Goal: Use online tool/utility: Utilize a website feature to perform a specific function

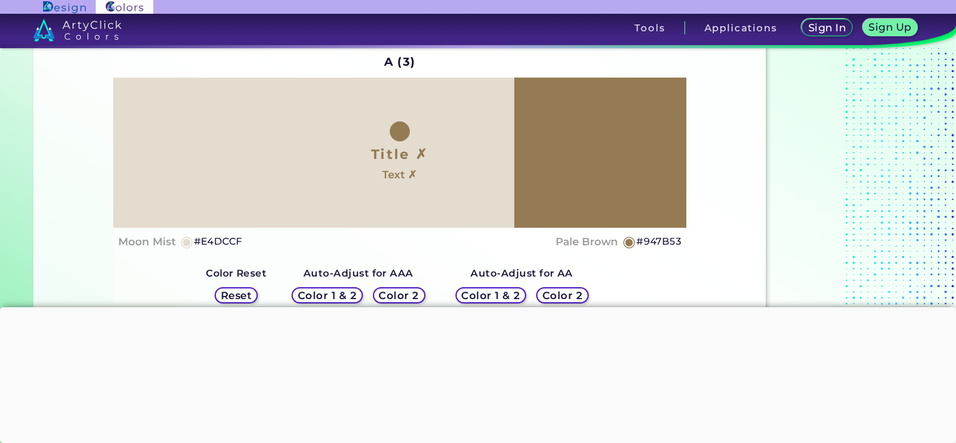
scroll to position [122, 0]
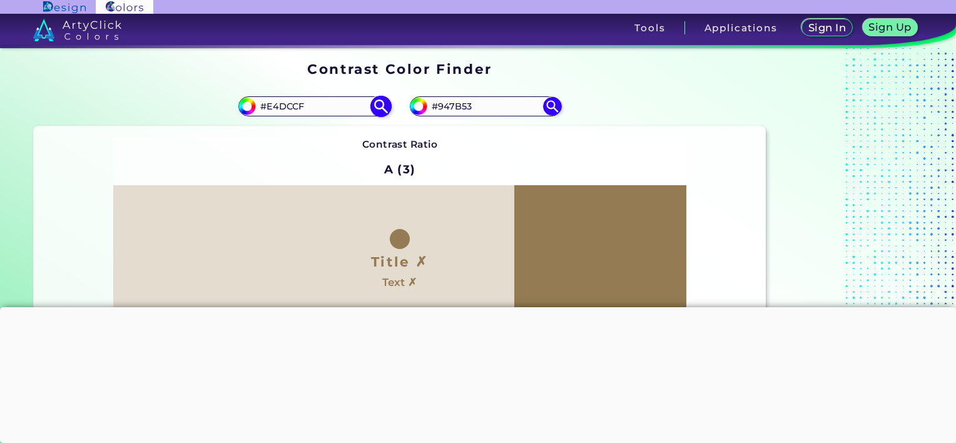
drag, startPoint x: 333, startPoint y: 108, endPoint x: 266, endPoint y: 115, distance: 67.4
click at [266, 115] on div "#e4dccf #E4DCCF" at bounding box center [313, 106] width 151 height 20
paste input "61210d"
type input "#61210d"
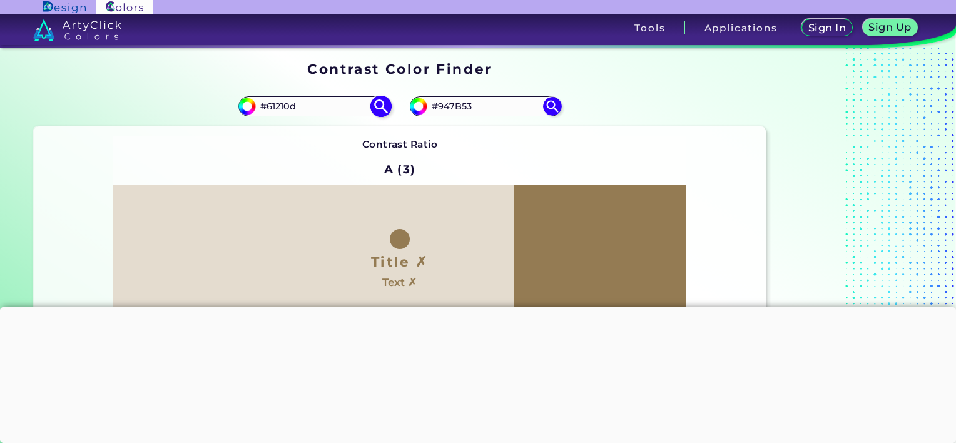
type input "#61210D"
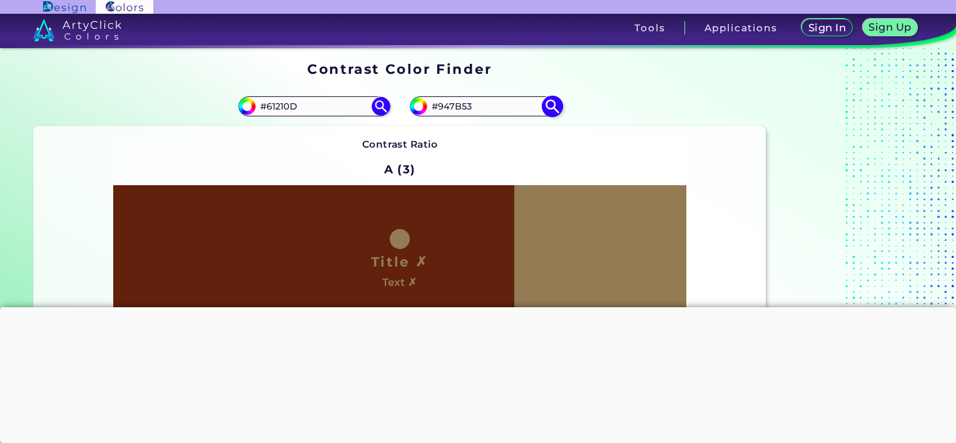
drag, startPoint x: 481, startPoint y: 106, endPoint x: 440, endPoint y: 104, distance: 40.8
click at [440, 104] on input "#947B53" at bounding box center [485, 106] width 116 height 17
type input "#FFFFFF"
type input "#ffffff"
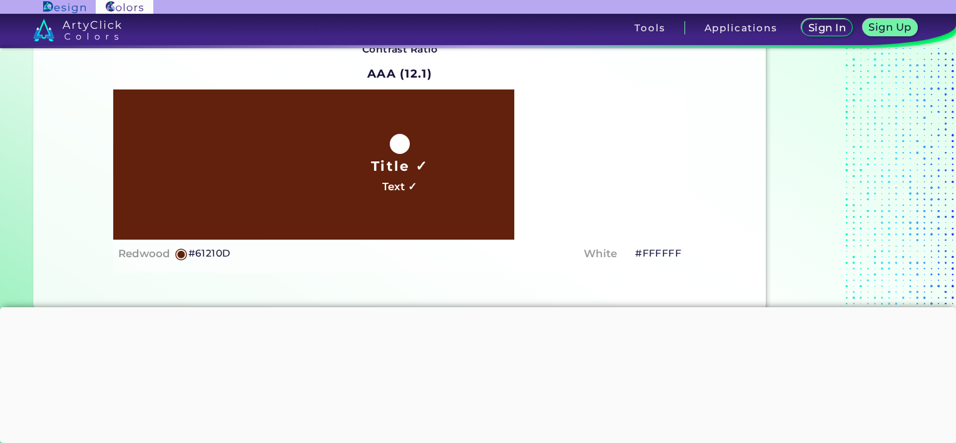
scroll to position [108, 0]
